Goal: Use online tool/utility: Utilize a website feature to perform a specific function

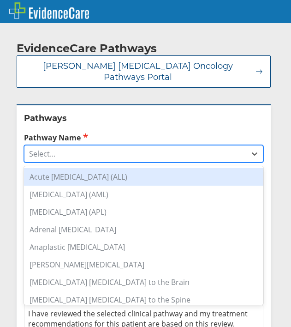
click at [87, 150] on div "Select..." at bounding box center [134, 154] width 221 height 16
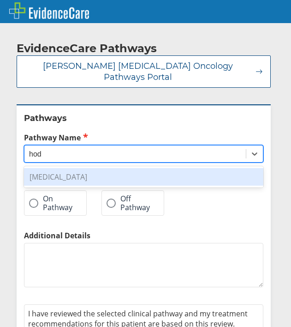
type input "hod"
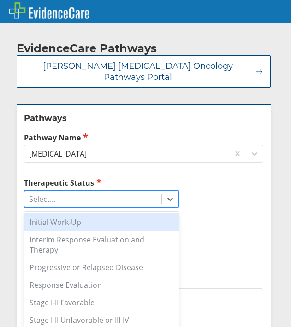
click at [104, 191] on div "Select..." at bounding box center [92, 199] width 137 height 16
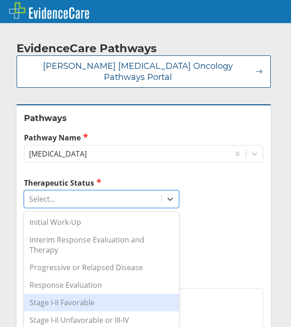
scroll to position [42, 0]
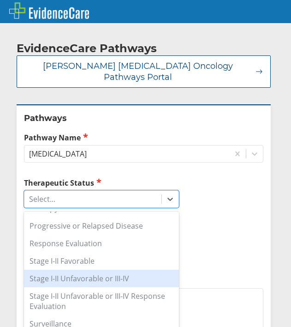
drag, startPoint x: 133, startPoint y: 292, endPoint x: 138, endPoint y: 259, distance: 33.7
click at [138, 259] on div "Initial Work-Up Interim Response Evaluation and Therapy Progressive or Relapsed…" at bounding box center [101, 272] width 155 height 122
click at [138, 269] on div "Stage I-II Unfavorable or III-IV" at bounding box center [101, 278] width 155 height 18
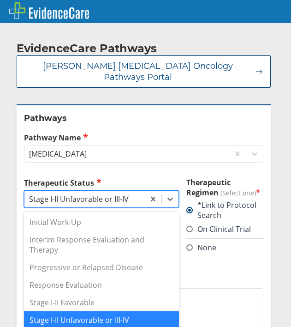
click at [137, 191] on div "Stage I-II Unfavorable or III-IV" at bounding box center [84, 199] width 120 height 16
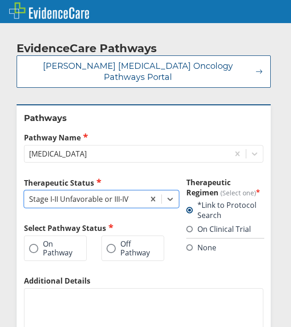
scroll to position [78, 0]
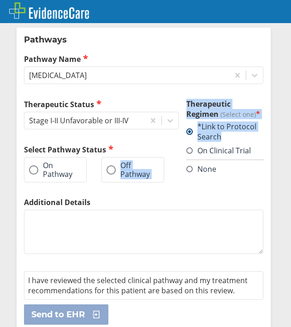
drag, startPoint x: 189, startPoint y: 152, endPoint x: 154, endPoint y: 158, distance: 35.5
click at [154, 158] on div "Therapeutic Status Stage I-II Unfavorable or III-IV Select Pathway Status On Pa…" at bounding box center [143, 148] width 239 height 98
click at [179, 170] on div "Therapeutic Status Stage I-II Unfavorable or III-IV Select Pathway Status On Pa…" at bounding box center [143, 148] width 239 height 98
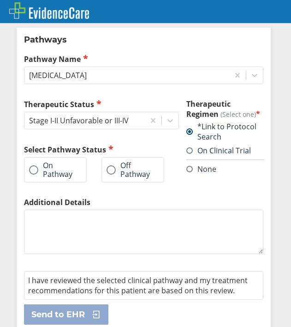
click at [186, 169] on span at bounding box center [189, 169] width 6 height 6
click at [0, 0] on input "None" at bounding box center [0, 0] width 0 height 0
click at [189, 170] on span at bounding box center [189, 169] width 6 height 6
click at [0, 0] on input "None" at bounding box center [0, 0] width 0 height 0
click at [118, 161] on label "Off Pathway" at bounding box center [128, 169] width 43 height 17
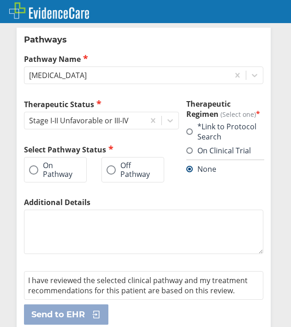
click at [0, 0] on input "Off Pathway" at bounding box center [0, 0] width 0 height 0
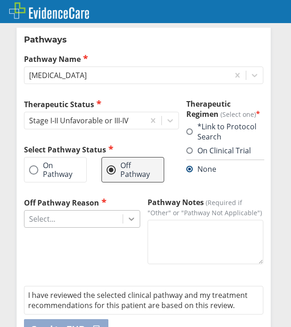
click at [129, 217] on icon at bounding box center [132, 218] width 6 height 3
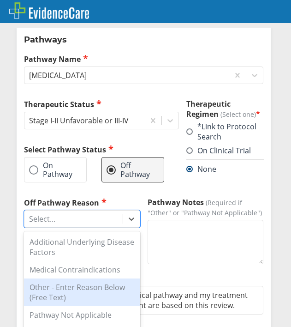
scroll to position [29, 0]
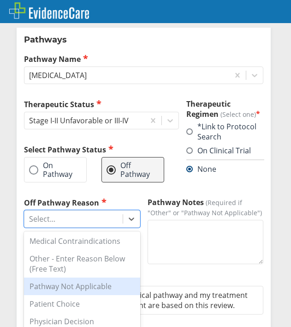
click at [101, 277] on div "Pathway Not Applicable" at bounding box center [82, 286] width 116 height 18
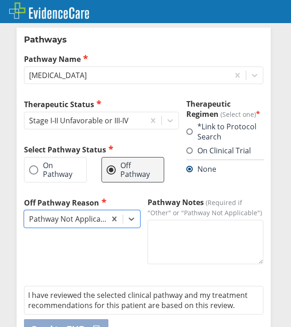
click at [172, 228] on textarea "Pathway Notes (Required if "Other" or "Pathway Not Applicable")" at bounding box center [206, 242] width 116 height 44
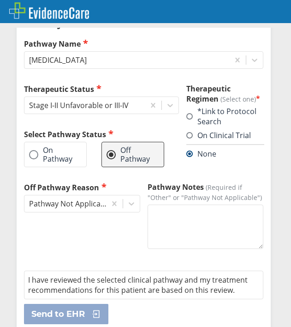
click at [169, 217] on textarea "Pathway Notes (Required if "Other" or "Pathway Not Applicable")" at bounding box center [206, 226] width 116 height 44
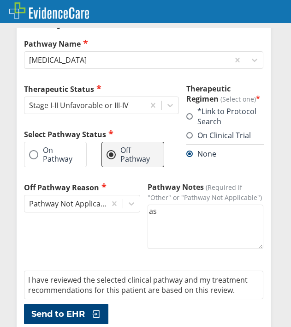
type textarea "a"
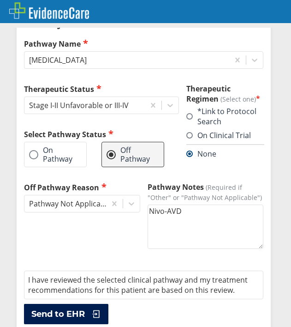
type textarea "Nivo-AVD"
click at [88, 310] on button "Send to EHR" at bounding box center [66, 313] width 84 height 20
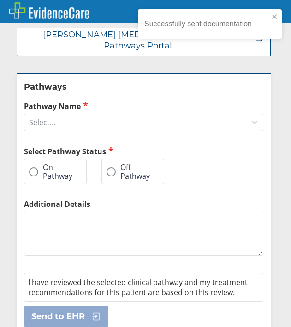
scroll to position [107, 0]
